Goal: Transaction & Acquisition: Obtain resource

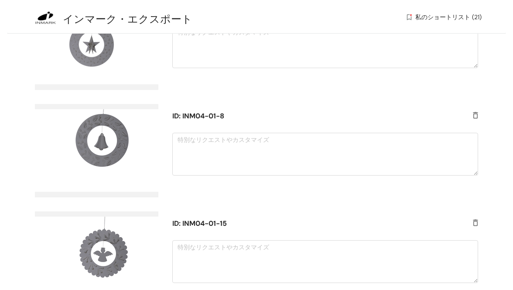
scroll to position [2050, 0]
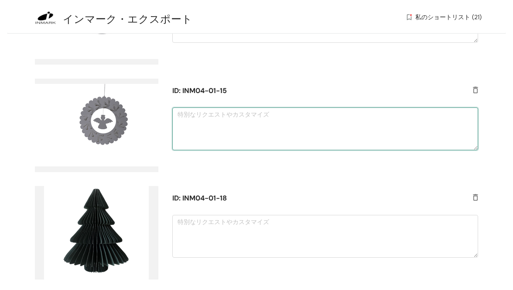
click at [209, 120] on textarea at bounding box center [325, 128] width 306 height 43
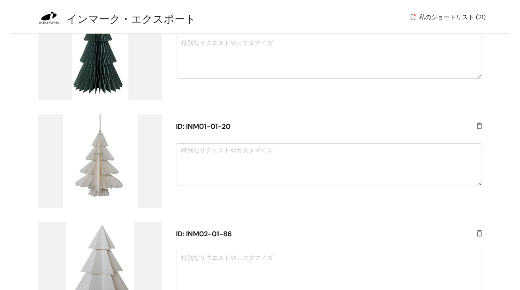
scroll to position [0, 0]
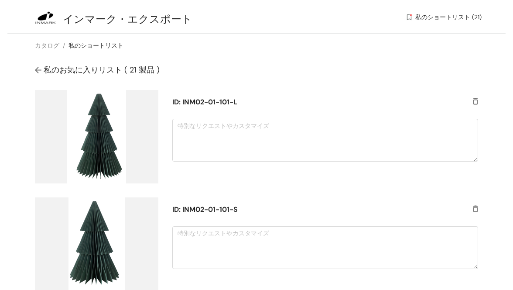
click at [204, 103] on font "ID: INM02-01-101-L" at bounding box center [204, 101] width 65 height 9
click at [48, 45] on font "カタログ" at bounding box center [47, 45] width 24 height 8
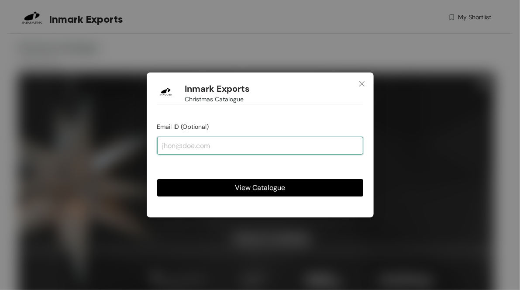
click at [176, 151] on input "email" at bounding box center [260, 145] width 206 height 17
type input "[EMAIL_ADDRESS][DOMAIN_NAME]"
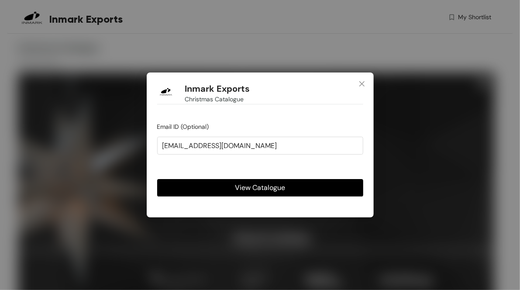
click at [226, 185] on button "View Catalogue" at bounding box center [260, 187] width 206 height 17
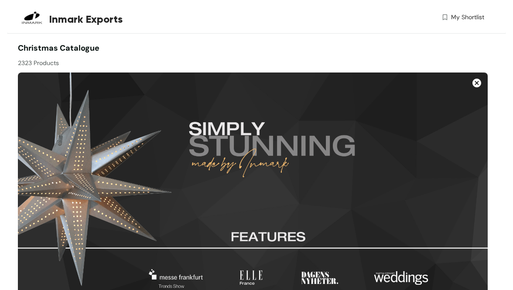
click at [462, 19] on span "My Shortlist" at bounding box center [467, 17] width 33 height 9
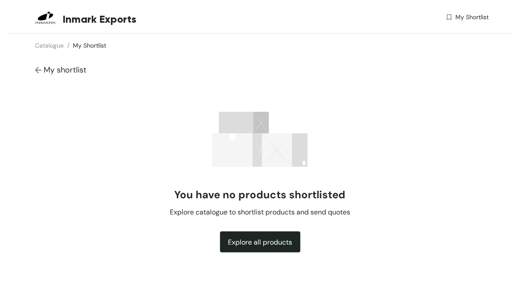
click at [58, 69] on span "My shortlist" at bounding box center [65, 70] width 43 height 10
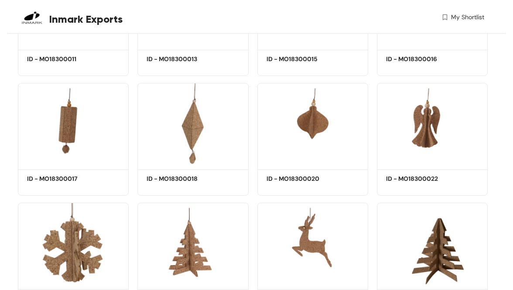
scroll to position [5745, 0]
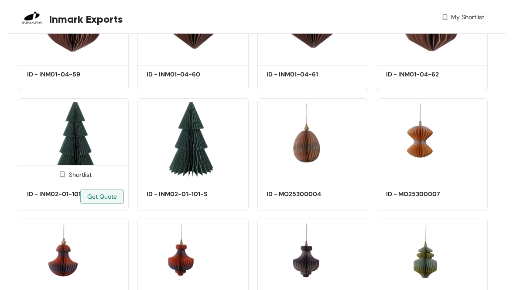
click at [62, 178] on img at bounding box center [62, 174] width 8 height 8
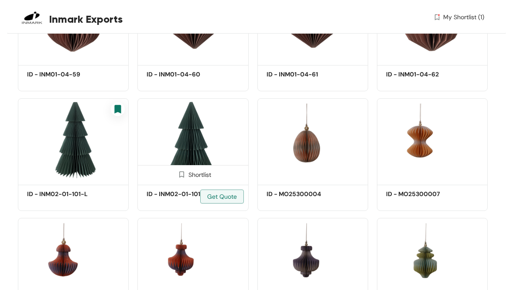
click at [181, 178] on img at bounding box center [182, 174] width 8 height 8
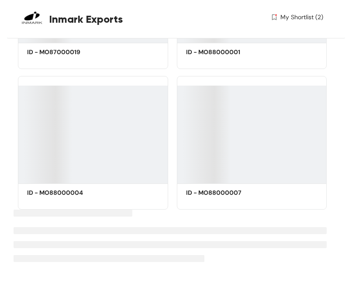
scroll to position [52878, 0]
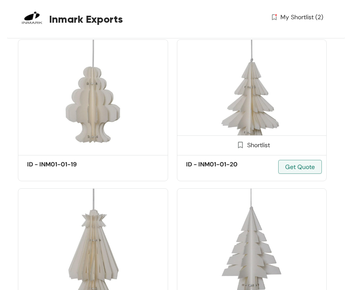
click at [238, 149] on img at bounding box center [240, 144] width 8 height 8
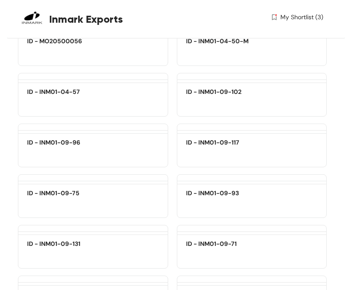
scroll to position [76566, 0]
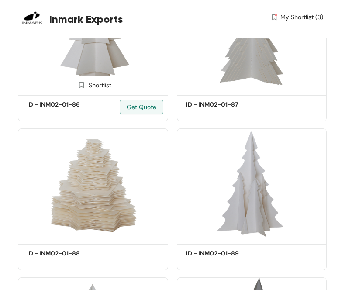
click at [81, 89] on img at bounding box center [81, 85] width 8 height 8
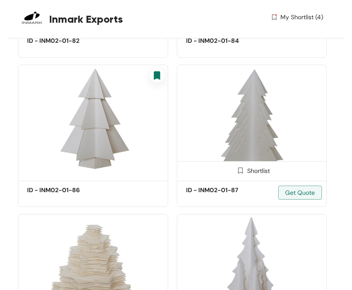
scroll to position [77308, 0]
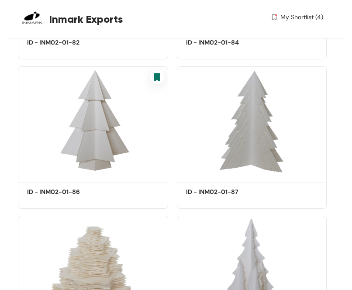
drag, startPoint x: 128, startPoint y: 267, endPoint x: 9, endPoint y: 222, distance: 127.9
click at [142, 199] on span "Get Quote" at bounding box center [142, 194] width 30 height 10
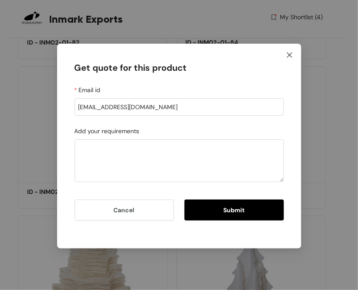
click at [291, 54] on icon "close" at bounding box center [289, 54] width 5 height 5
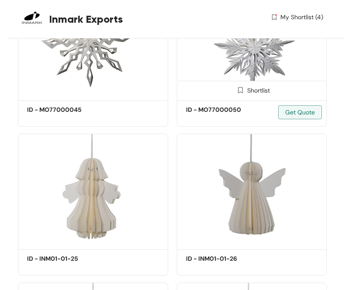
scroll to position [98117, 0]
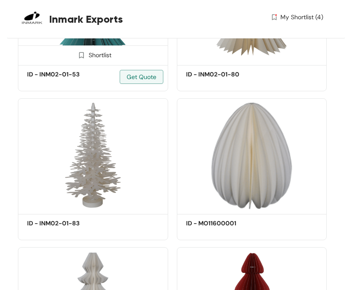
click at [81, 59] on img at bounding box center [81, 55] width 8 height 8
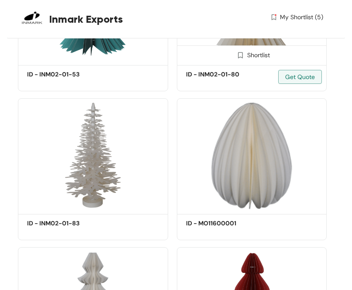
click at [239, 59] on img at bounding box center [240, 55] width 8 height 8
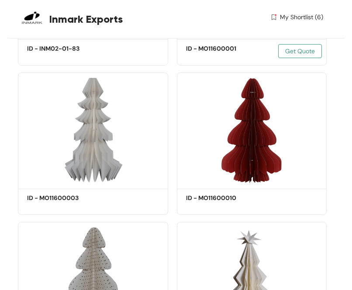
scroll to position [98247, 0]
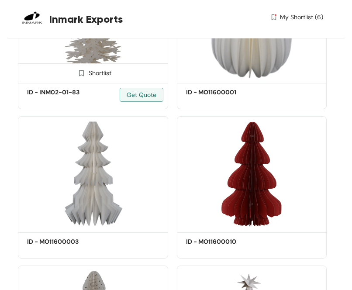
click at [83, 77] on img at bounding box center [81, 73] width 8 height 8
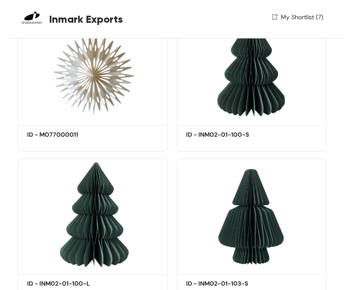
scroll to position [105104, 0]
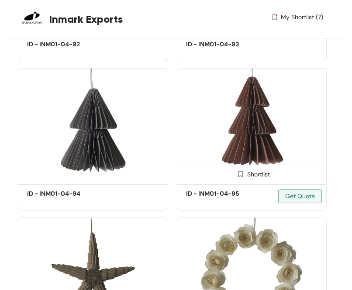
scroll to position [107321, 0]
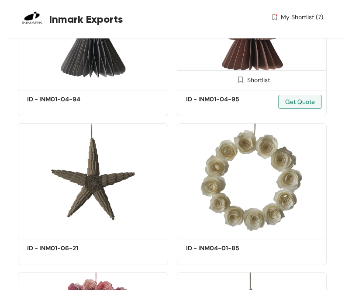
click at [239, 84] on img at bounding box center [240, 79] width 8 height 8
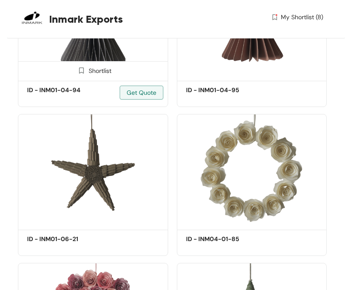
scroll to position [107365, 0]
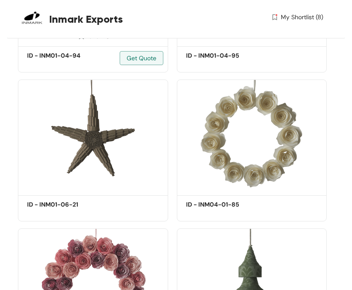
click at [80, 40] on img at bounding box center [81, 36] width 8 height 8
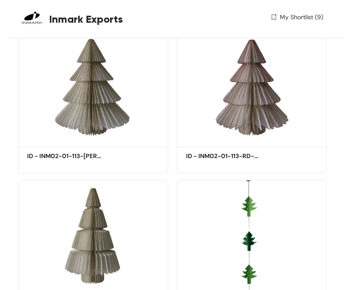
scroll to position [108543, 0]
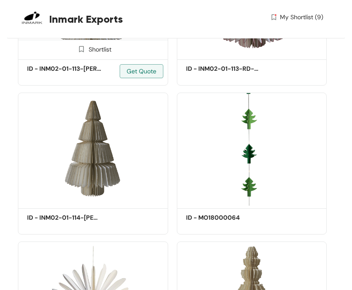
click at [81, 53] on img at bounding box center [81, 49] width 8 height 8
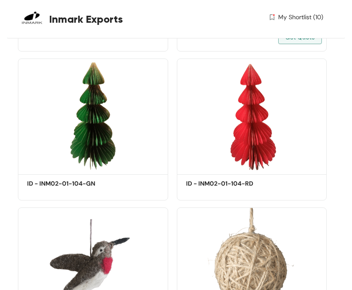
scroll to position [109633, 0]
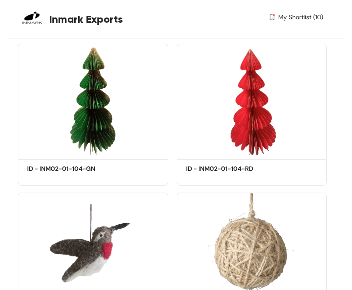
click at [239, 5] on img at bounding box center [240, 1] width 8 height 8
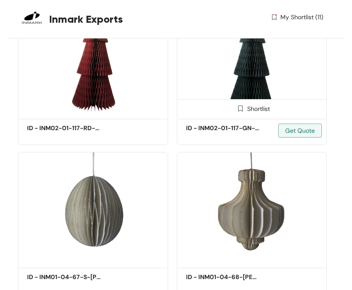
click at [239, 113] on img at bounding box center [240, 108] width 8 height 8
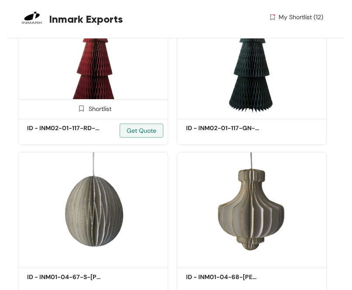
click at [81, 113] on img at bounding box center [81, 108] width 8 height 8
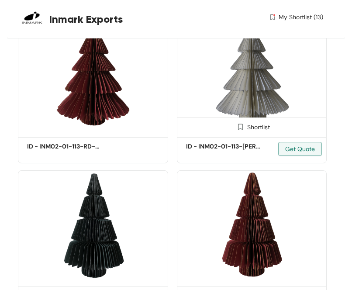
scroll to position [115086, 0]
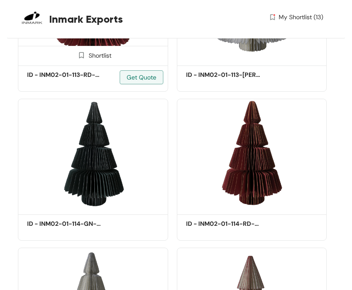
click at [79, 59] on img at bounding box center [81, 55] width 8 height 8
click at [81, 59] on img at bounding box center [81, 55] width 8 height 8
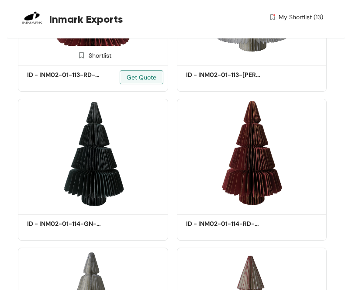
scroll to position [115130, 0]
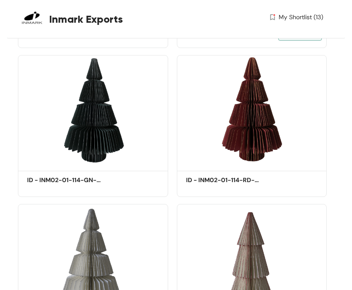
drag, startPoint x: 82, startPoint y: 126, endPoint x: 260, endPoint y: 125, distance: 178.0
click at [0, 0] on img at bounding box center [0, 0] width 0 height 0
click at [0, 0] on span at bounding box center [0, 0] width 0 height 0
click at [239, 16] on img at bounding box center [240, 11] width 8 height 8
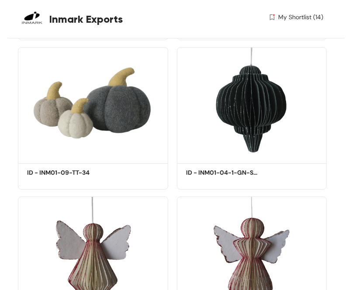
scroll to position [115392, 0]
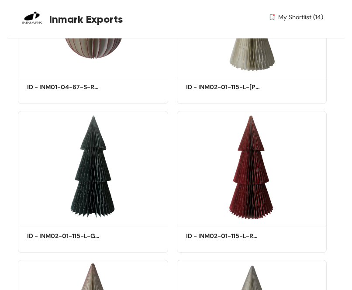
scroll to position [116264, 0]
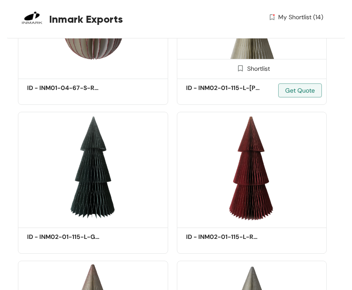
click at [240, 72] on img at bounding box center [240, 68] width 8 height 8
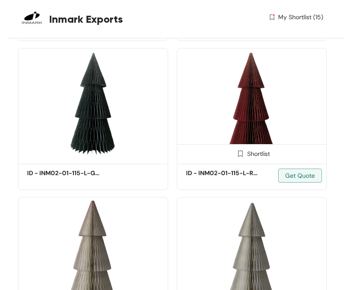
scroll to position [116395, 0]
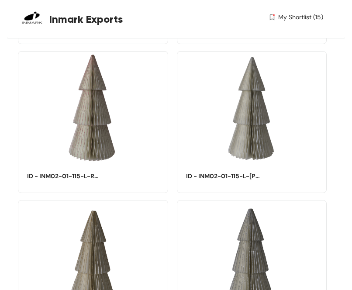
scroll to position [116482, 0]
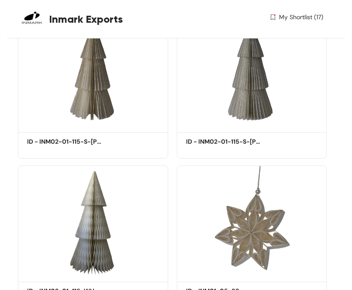
scroll to position [116701, 0]
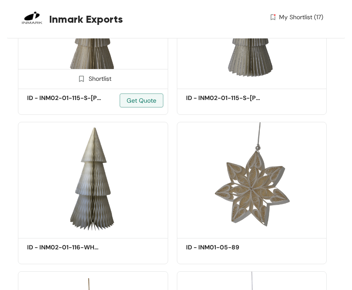
click at [82, 83] on img at bounding box center [81, 79] width 8 height 8
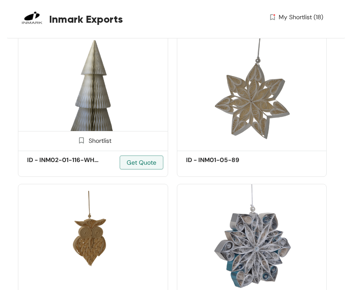
scroll to position [116875, 0]
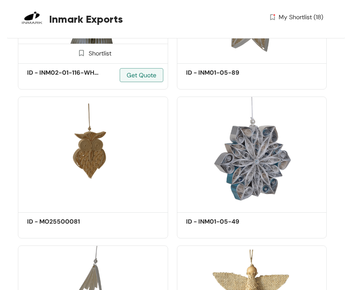
click at [80, 57] on img at bounding box center [81, 53] width 8 height 8
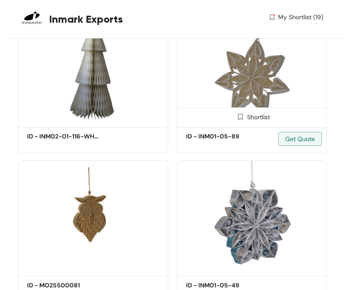
scroll to position [116701, 0]
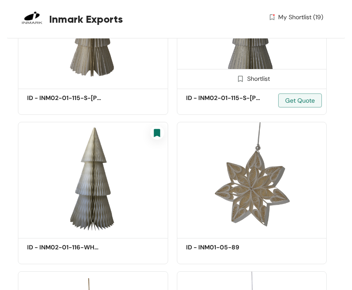
click at [240, 83] on img at bounding box center [240, 79] width 8 height 8
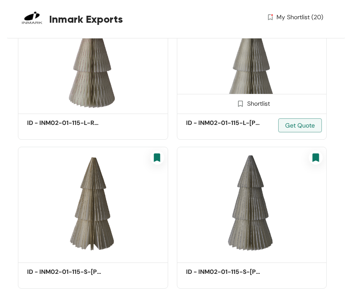
scroll to position [116526, 0]
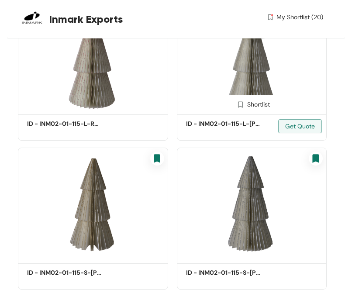
click at [240, 109] on img at bounding box center [240, 104] width 8 height 8
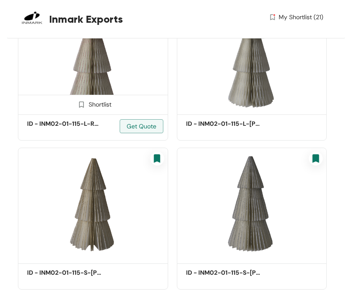
click at [82, 109] on img at bounding box center [81, 104] width 8 height 8
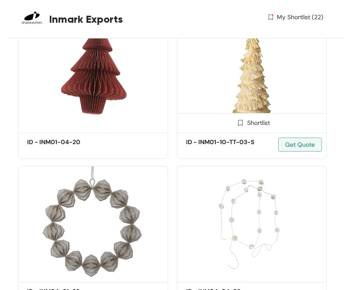
scroll to position [119056, 0]
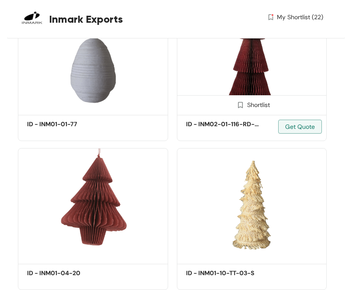
click at [240, 109] on img at bounding box center [240, 105] width 8 height 8
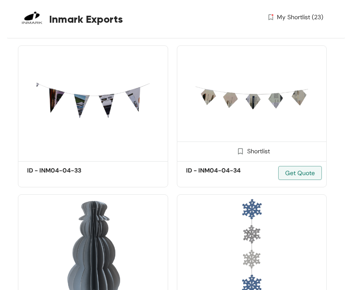
scroll to position [119912, 0]
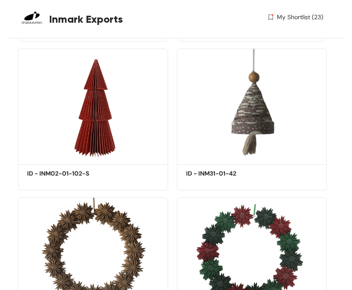
scroll to position [122895, 0]
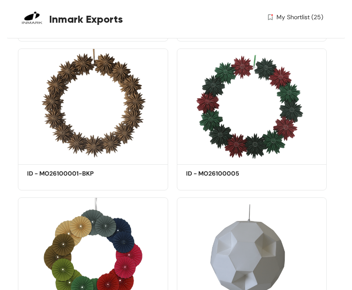
click at [81, 10] on img at bounding box center [81, 5] width 8 height 8
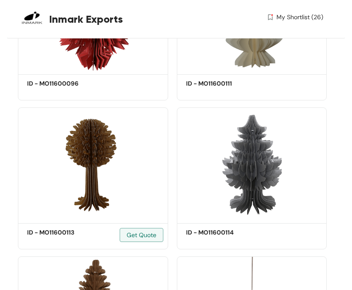
scroll to position [124422, 0]
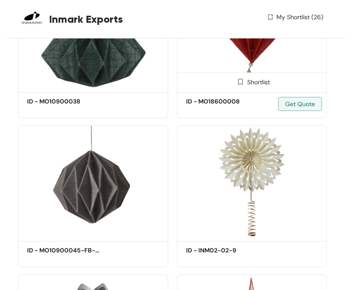
scroll to position [134717, 0]
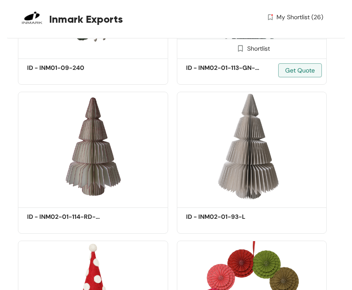
scroll to position [147543, 0]
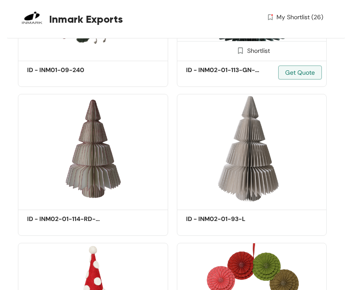
click at [241, 55] on img at bounding box center [240, 50] width 8 height 8
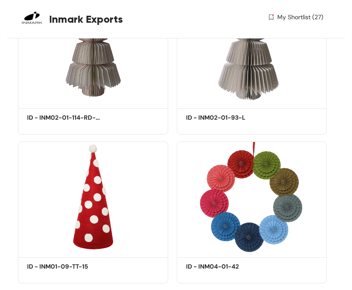
scroll to position [147717, 0]
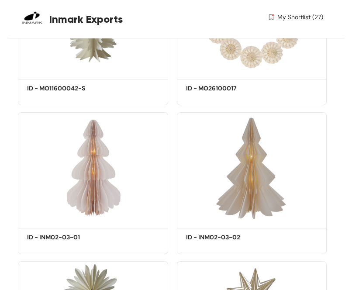
scroll to position [150422, 0]
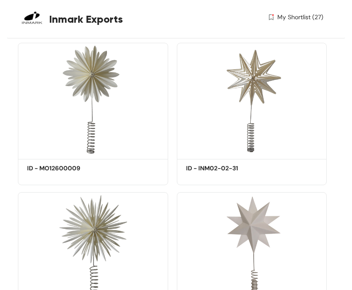
click at [240, 4] on img at bounding box center [240, 0] width 8 height 8
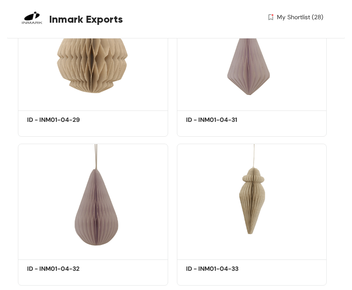
scroll to position [152603, 0]
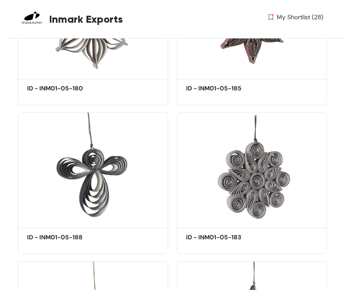
scroll to position [164556, 0]
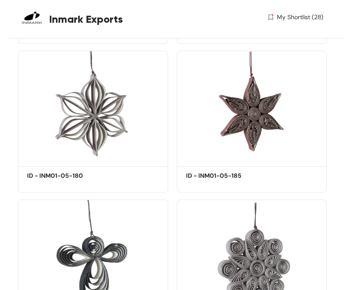
click at [239, 11] on img at bounding box center [240, 7] width 8 height 8
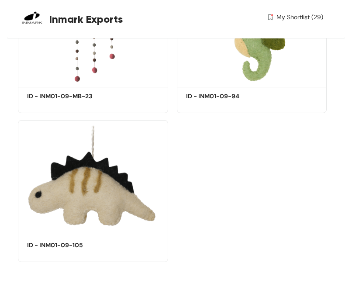
scroll to position [173143, 0]
click at [277, 17] on span "My Shortlist (29)" at bounding box center [299, 17] width 47 height 9
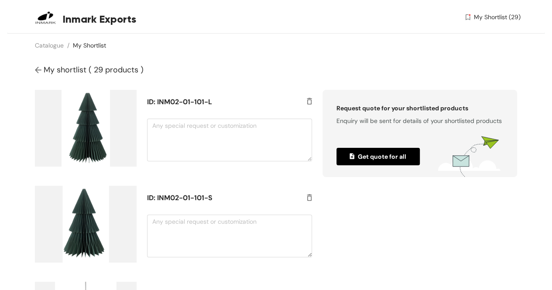
click at [352, 154] on img "button" at bounding box center [353, 157] width 8 height 8
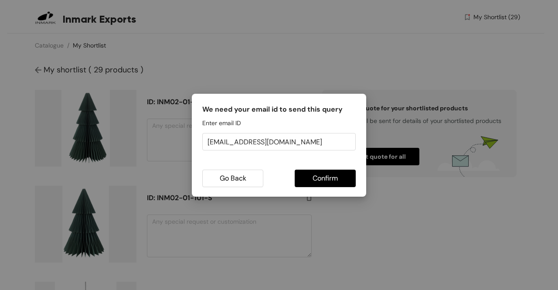
click at [310, 176] on button "Confirm" at bounding box center [325, 178] width 61 height 17
click at [375, 192] on div "We need your email id to send this query Enter email ID [EMAIL_ADDRESS][DOMAIN_…" at bounding box center [279, 145] width 558 height 290
click at [216, 176] on button "Go Back" at bounding box center [232, 178] width 61 height 17
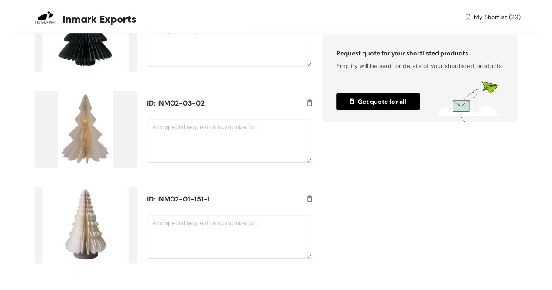
scroll to position [2743, 0]
